Goal: Transaction & Acquisition: Purchase product/service

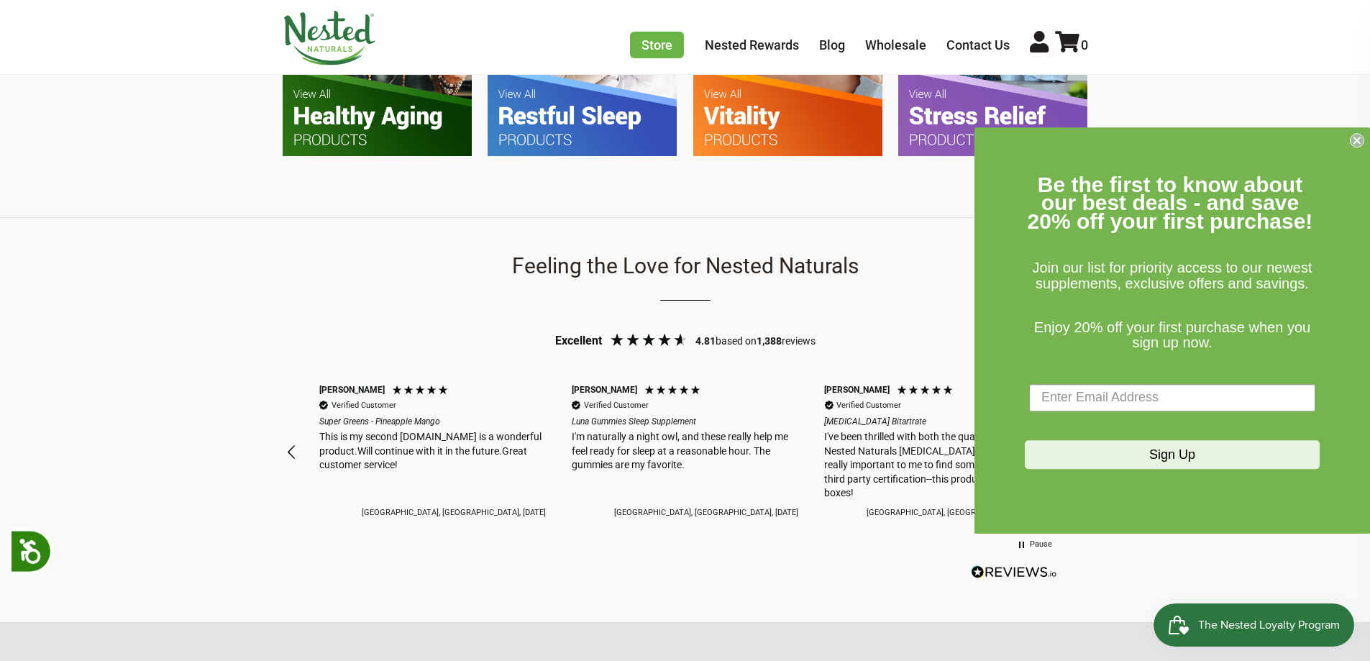
scroll to position [1510, 0]
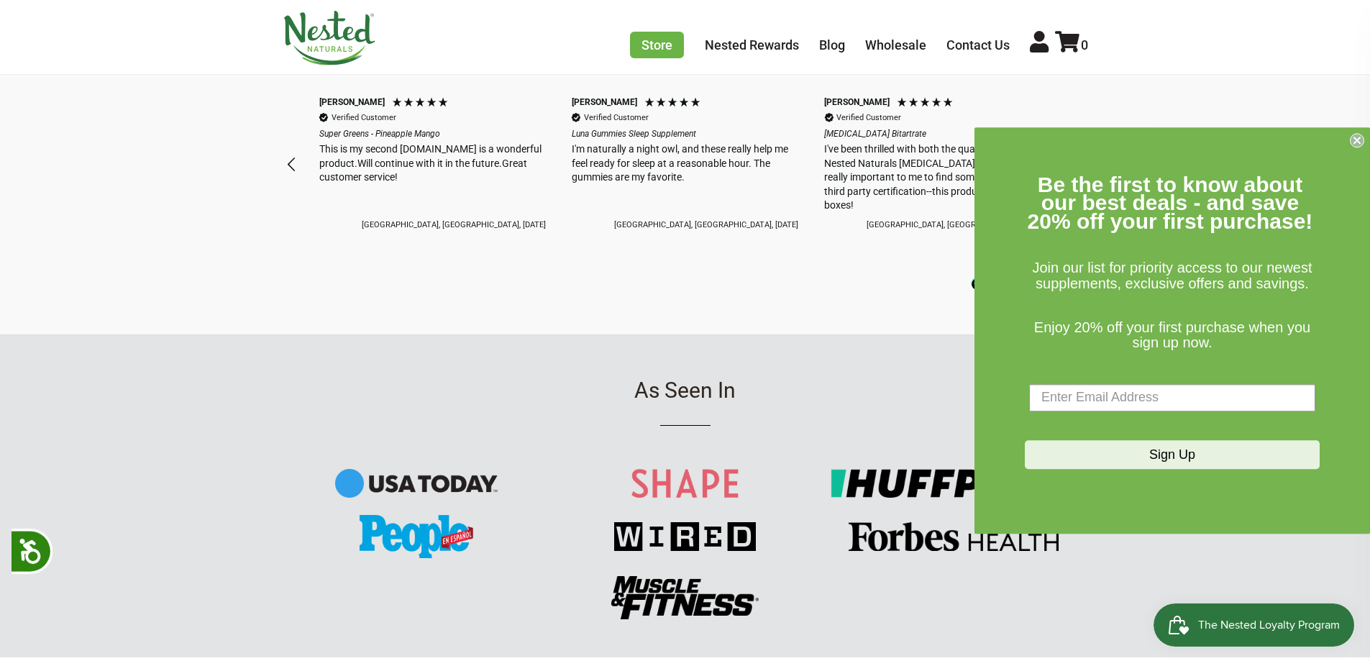
click at [1356, 139] on icon "Close dialog" at bounding box center [1357, 140] width 6 height 6
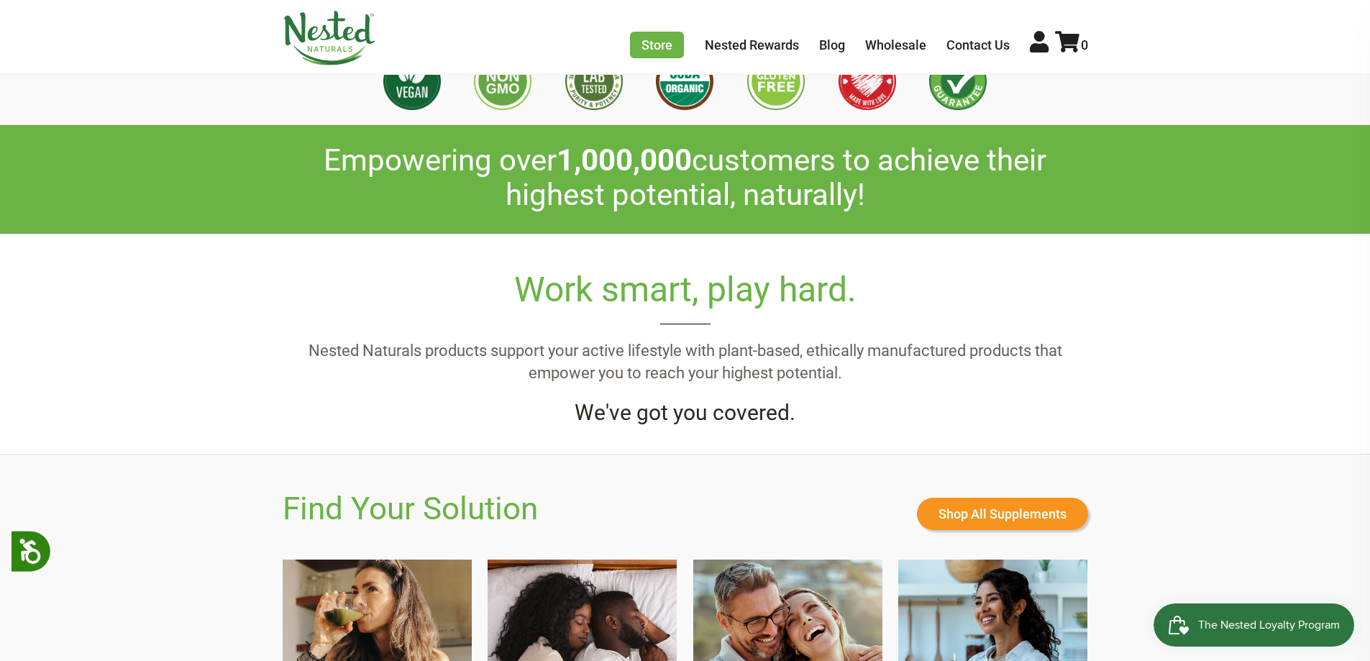
scroll to position [0, 0]
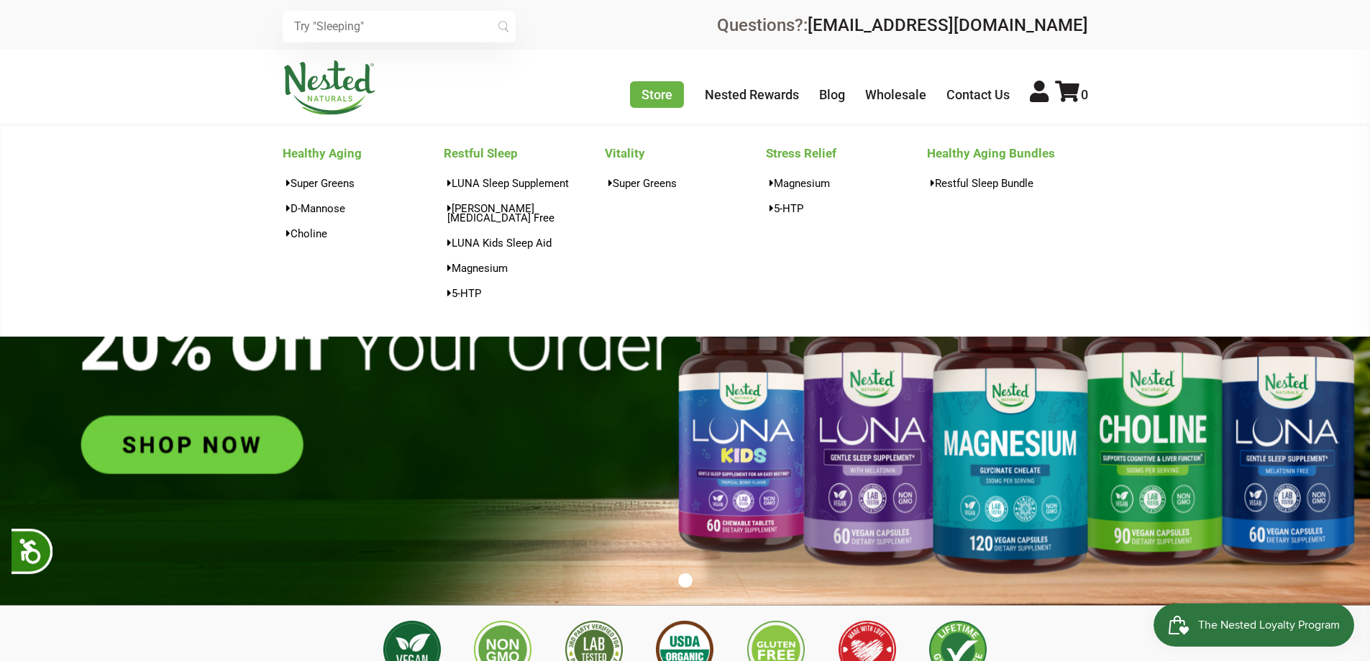
click at [631, 106] on li "Store Healthy Aging Super Greens [MEDICAL_DATA] [MEDICAL_DATA] Restful Sleep [P…" at bounding box center [657, 95] width 54 height 24
click at [428, 219] on div "Super Greens [MEDICAL_DATA] [MEDICAL_DATA]" at bounding box center [363, 211] width 161 height 76
click at [536, 198] on link "[PERSON_NAME][MEDICAL_DATA] Free" at bounding box center [524, 213] width 161 height 30
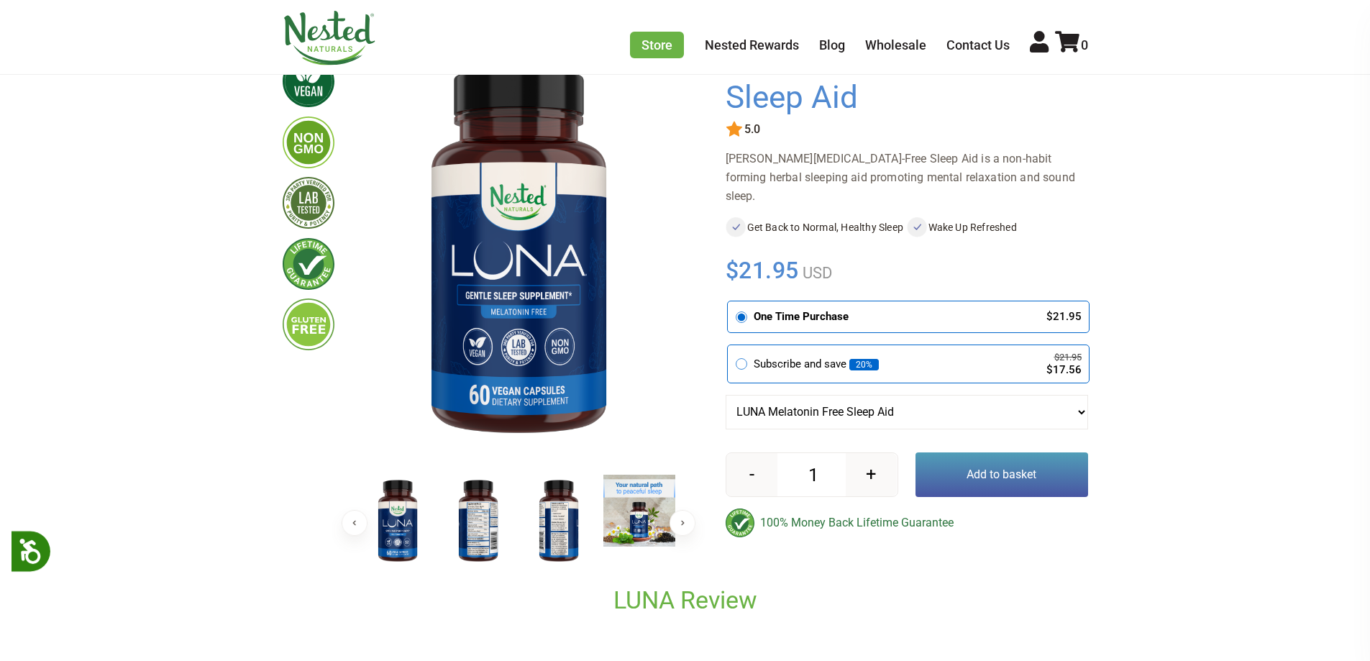
click at [326, 138] on img at bounding box center [309, 143] width 52 height 52
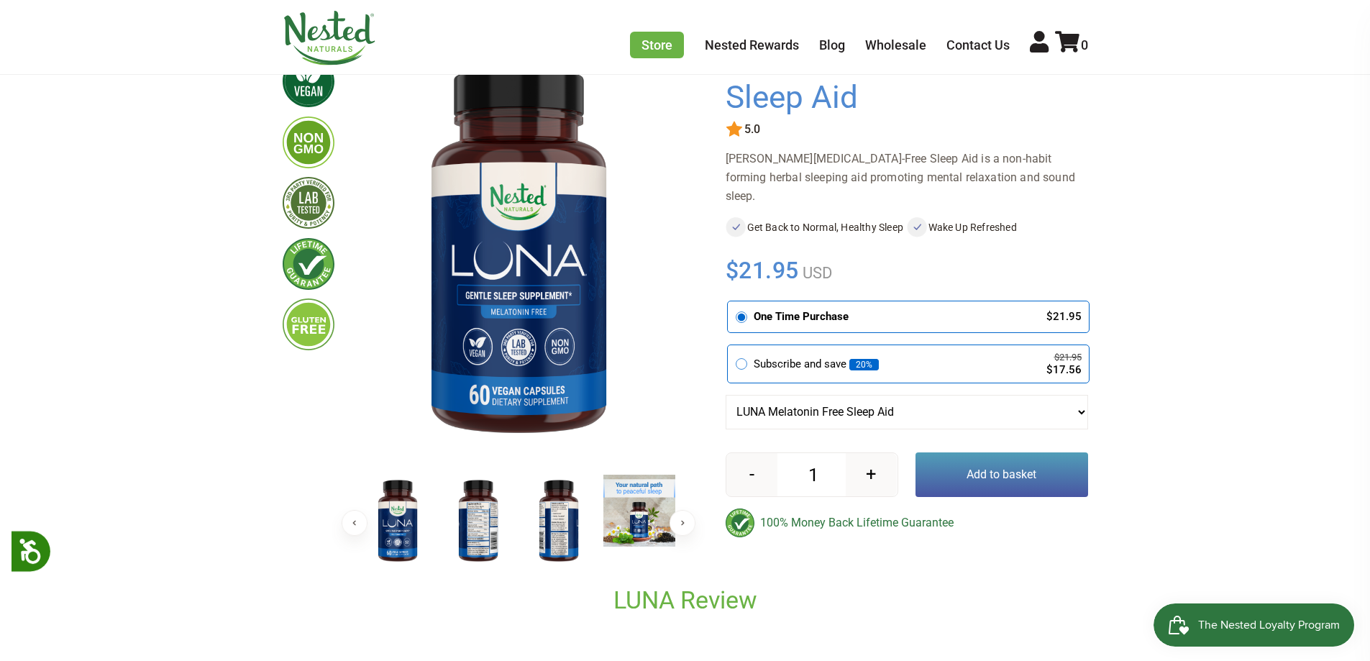
click at [319, 184] on img at bounding box center [309, 203] width 52 height 52
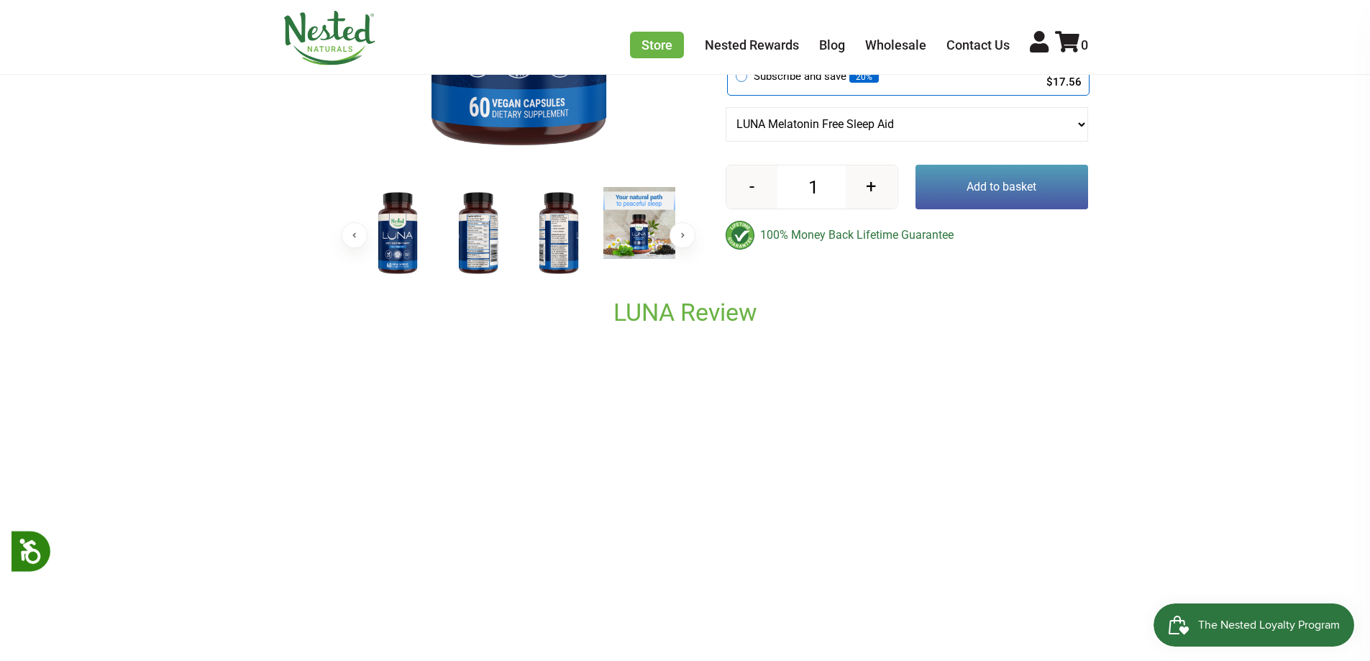
click at [538, 278] on img at bounding box center [559, 233] width 72 height 93
click at [424, 231] on img at bounding box center [398, 233] width 72 height 93
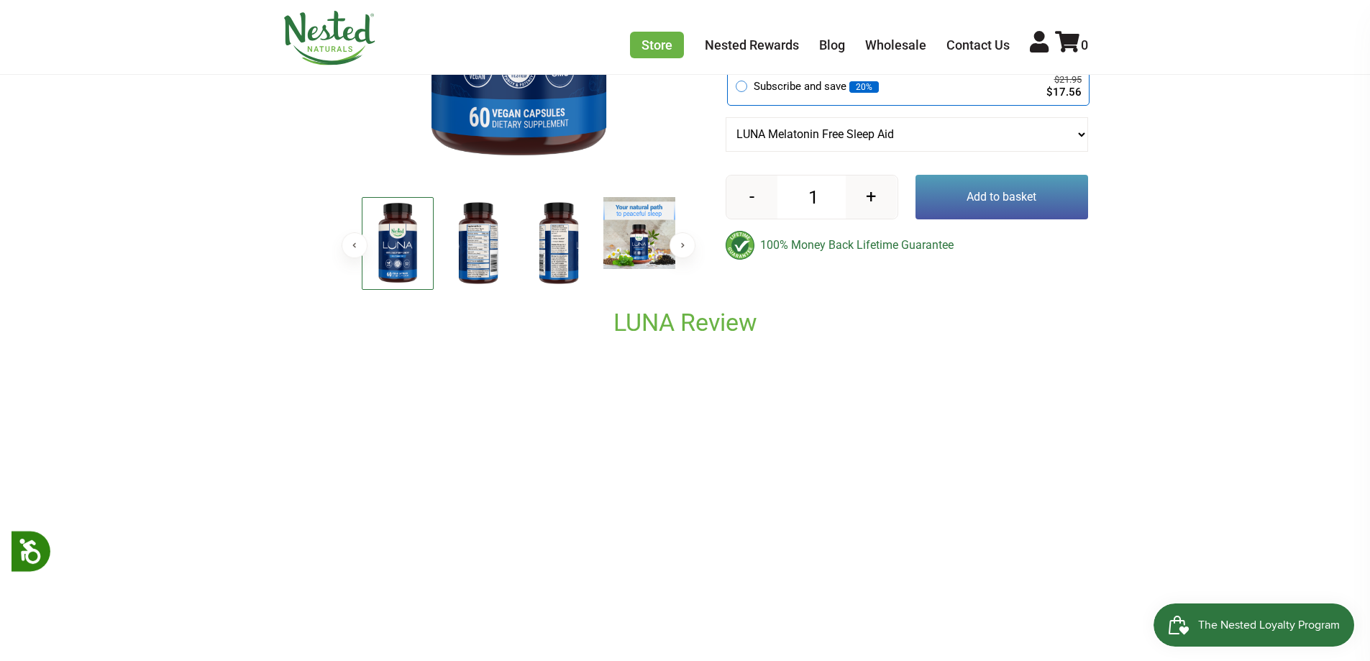
scroll to position [216, 0]
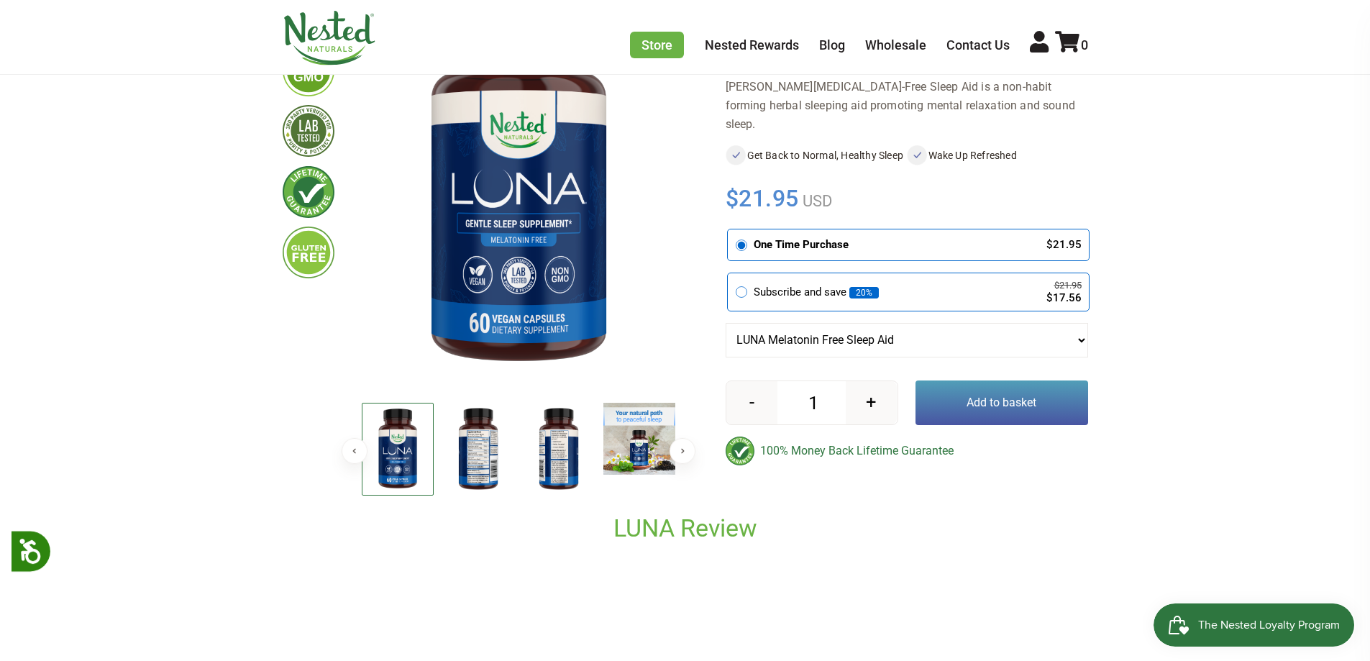
click at [467, 454] on img at bounding box center [478, 449] width 72 height 93
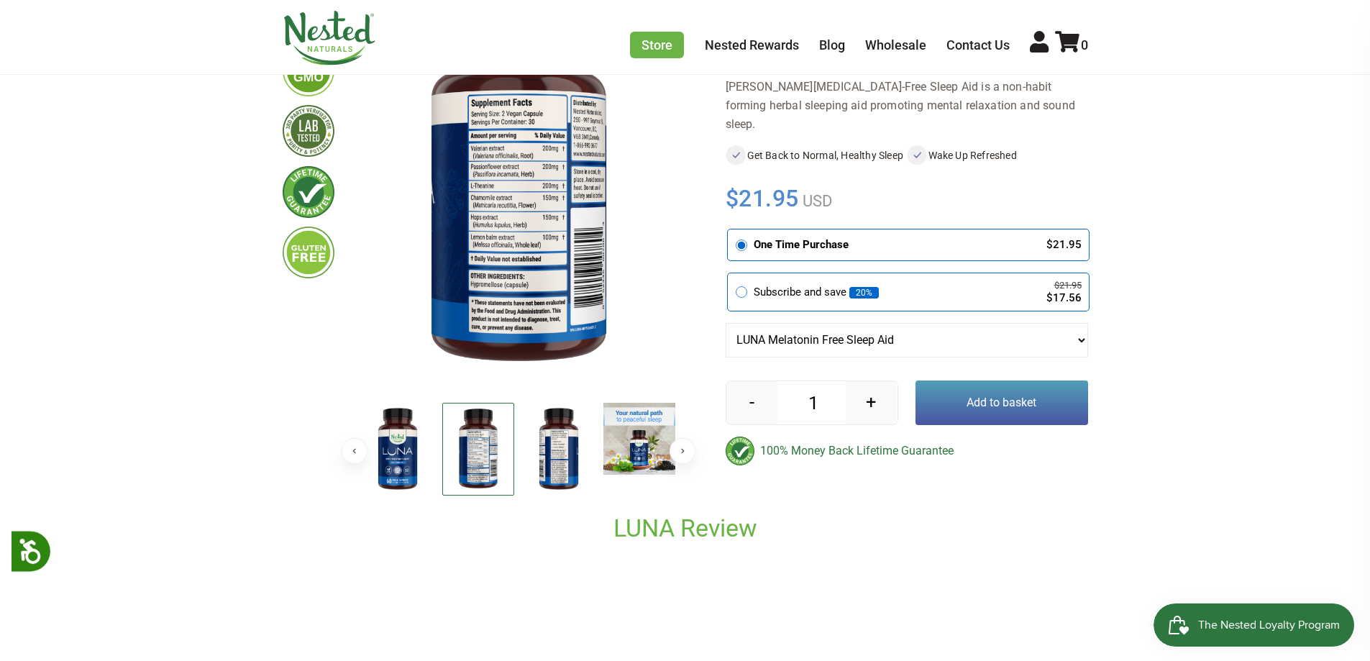
click at [547, 444] on img at bounding box center [559, 449] width 72 height 93
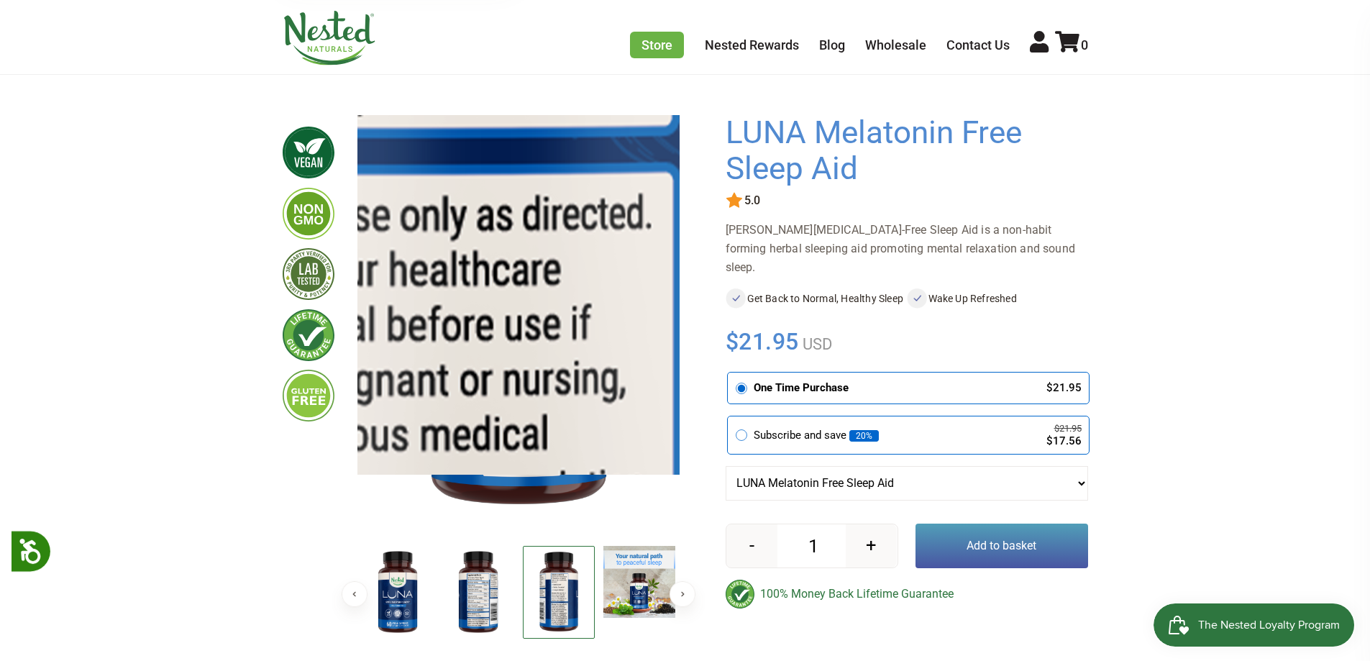
scroll to position [72, 0]
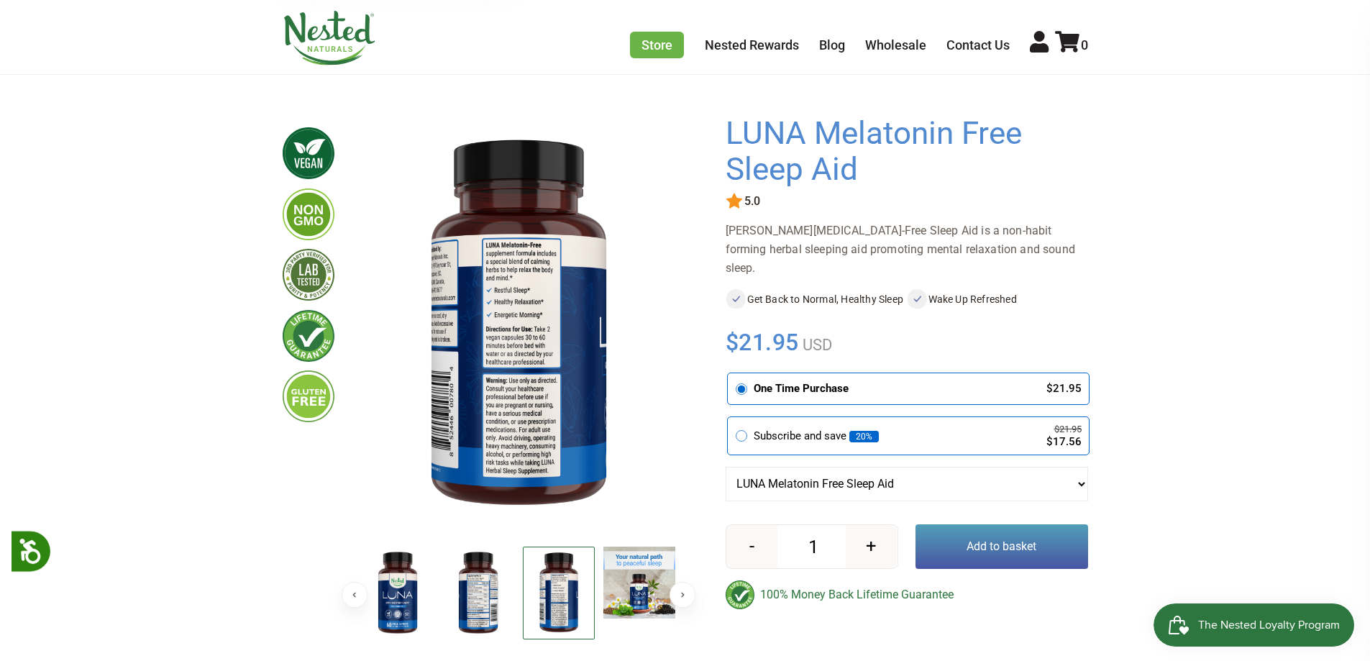
click at [487, 580] on img at bounding box center [478, 593] width 72 height 93
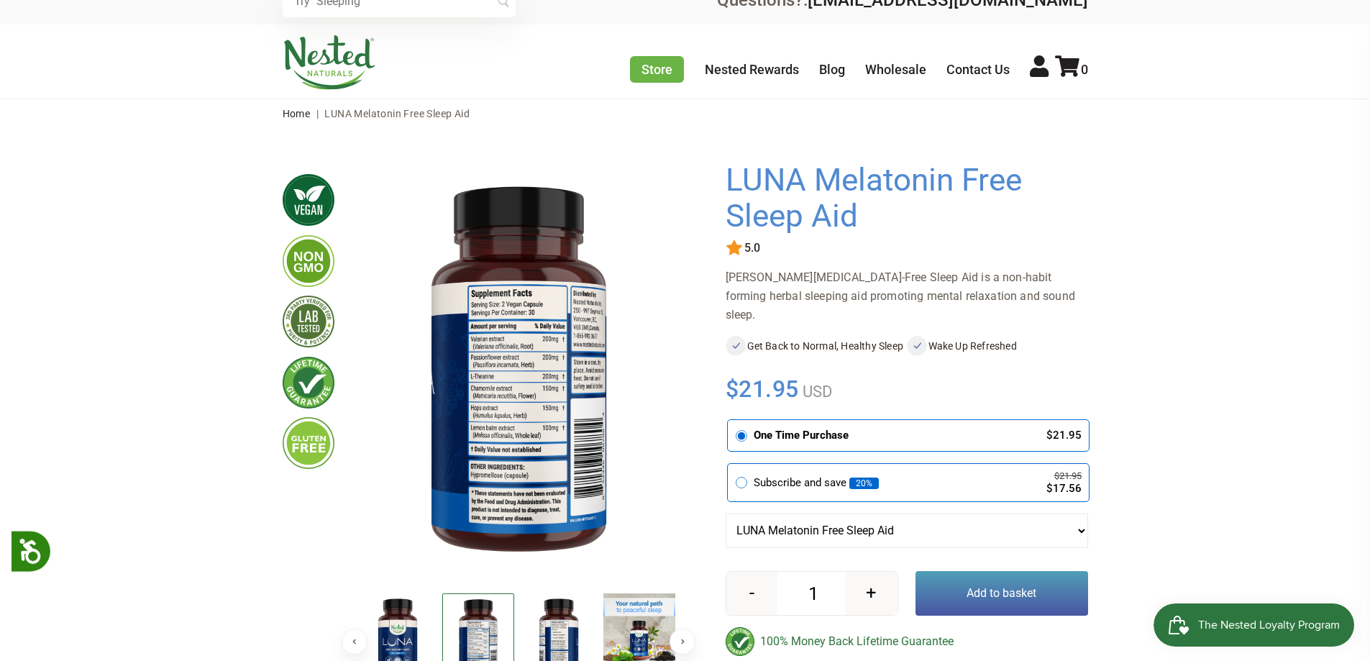
scroll to position [0, 0]
